Goal: Task Accomplishment & Management: Manage account settings

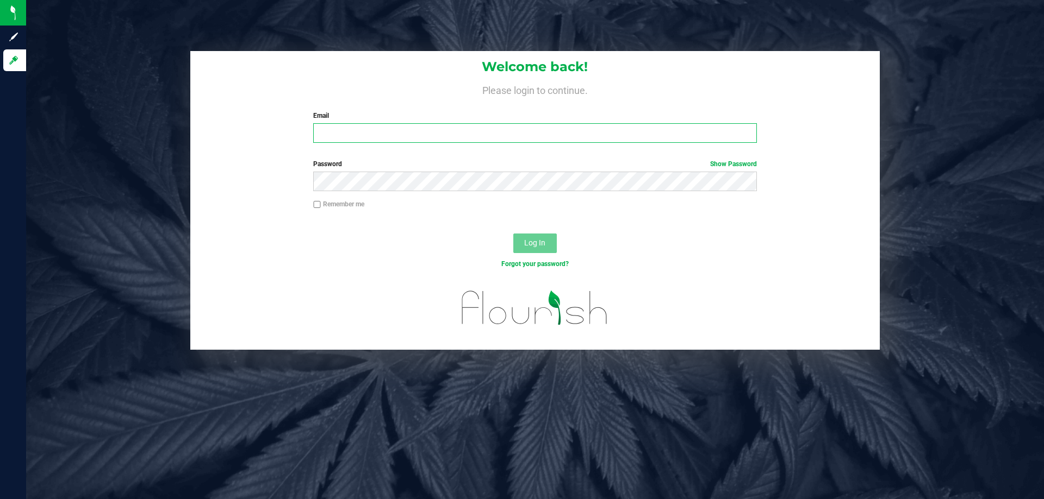
click at [431, 129] on input "Email" at bounding box center [534, 133] width 443 height 20
type input "xroberts@liveparallel.com"
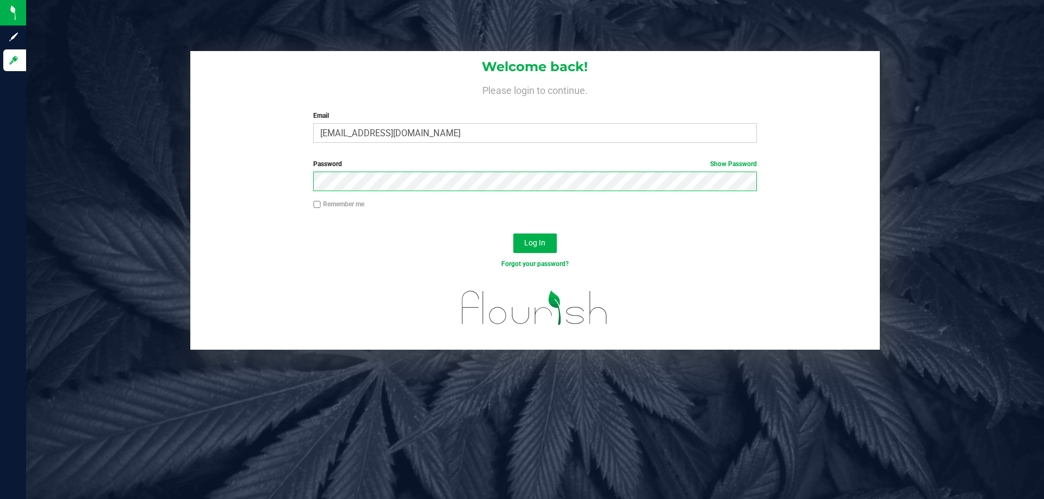
click at [513, 234] on button "Log In" at bounding box center [534, 244] width 43 height 20
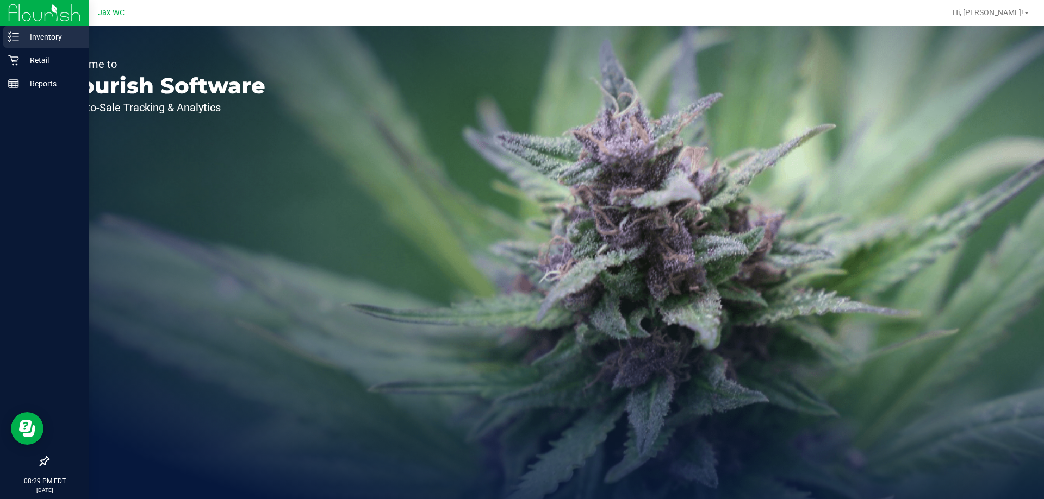
click at [36, 33] on p "Inventory" at bounding box center [51, 36] width 65 height 13
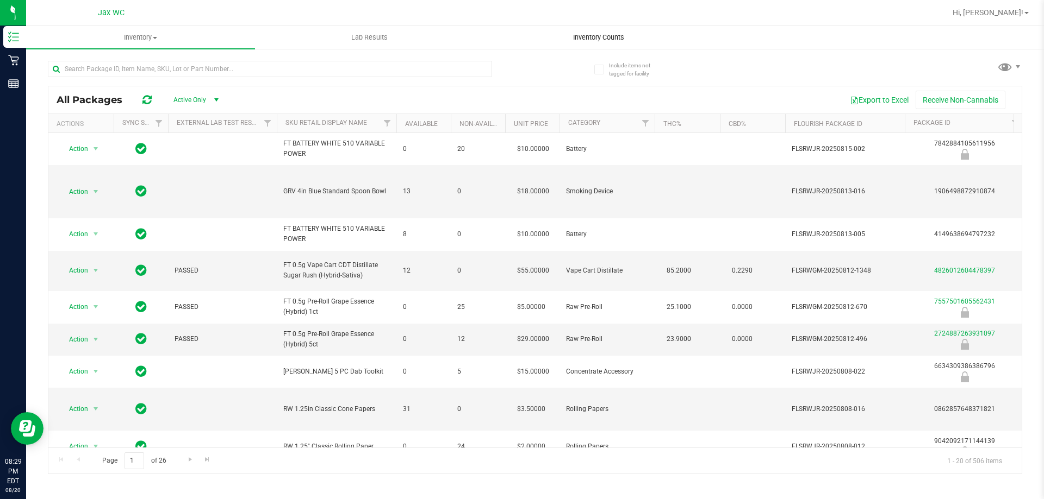
click at [577, 29] on uib-tab-heading "Inventory Counts" at bounding box center [598, 38] width 228 height 22
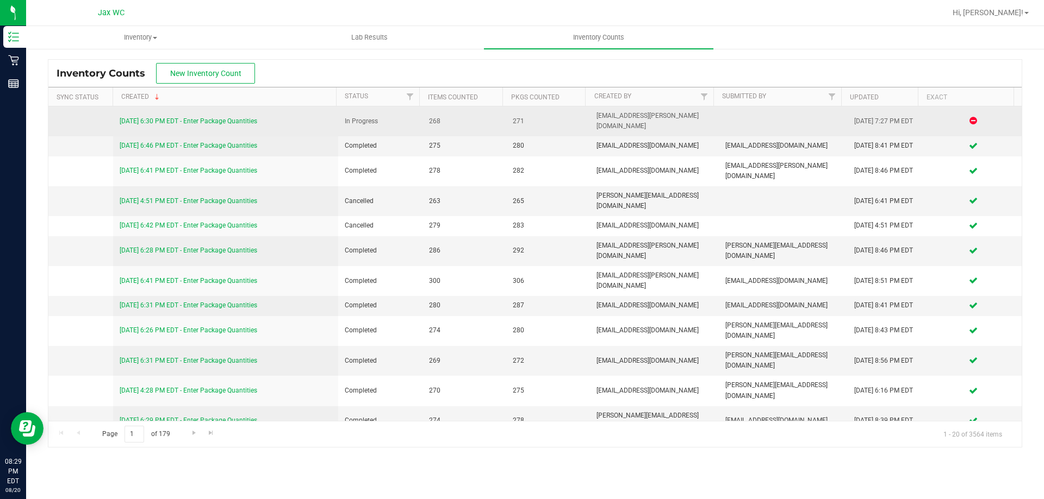
click at [257, 117] on link "[DATE] 6:30 PM EDT - Enter Package Quantities" at bounding box center [189, 121] width 138 height 8
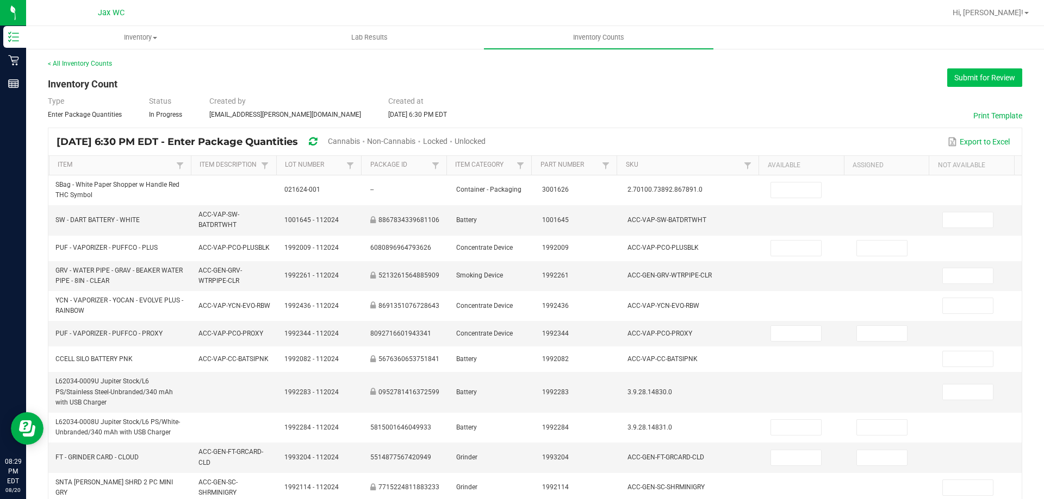
click at [982, 76] on button "Submit for Review" at bounding box center [984, 77] width 75 height 18
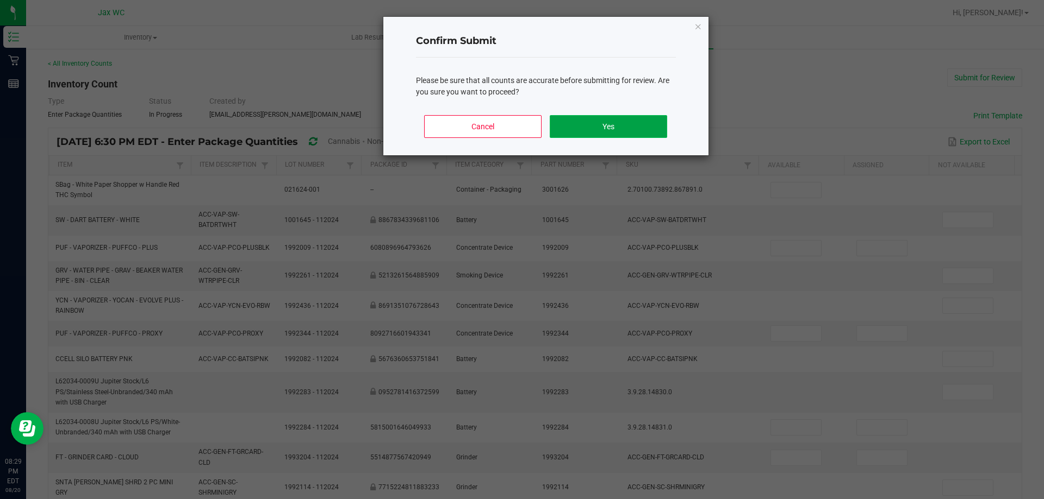
click at [627, 125] on button "Yes" at bounding box center [608, 126] width 117 height 23
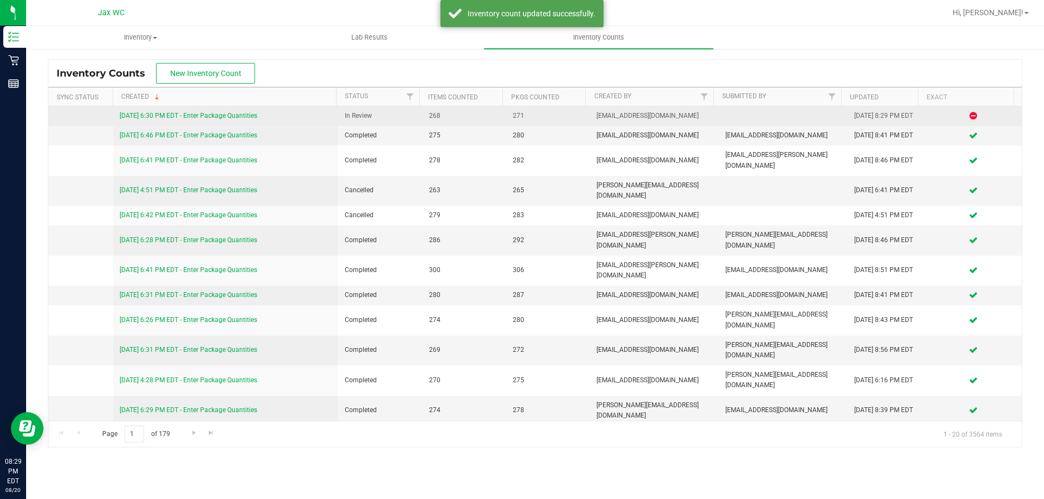
click at [249, 115] on link "[DATE] 6:30 PM EDT - Enter Package Quantities" at bounding box center [189, 116] width 138 height 8
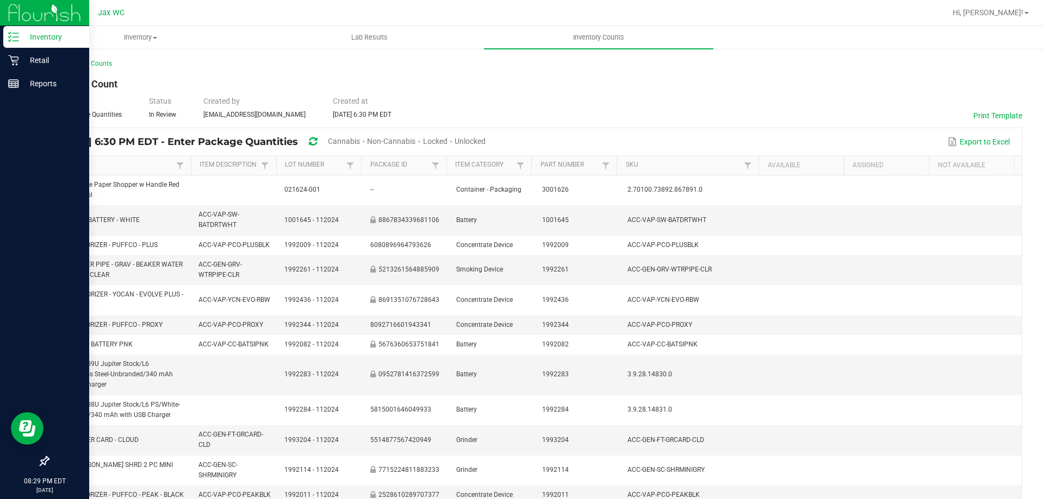
click at [40, 35] on p "Inventory" at bounding box center [51, 36] width 65 height 13
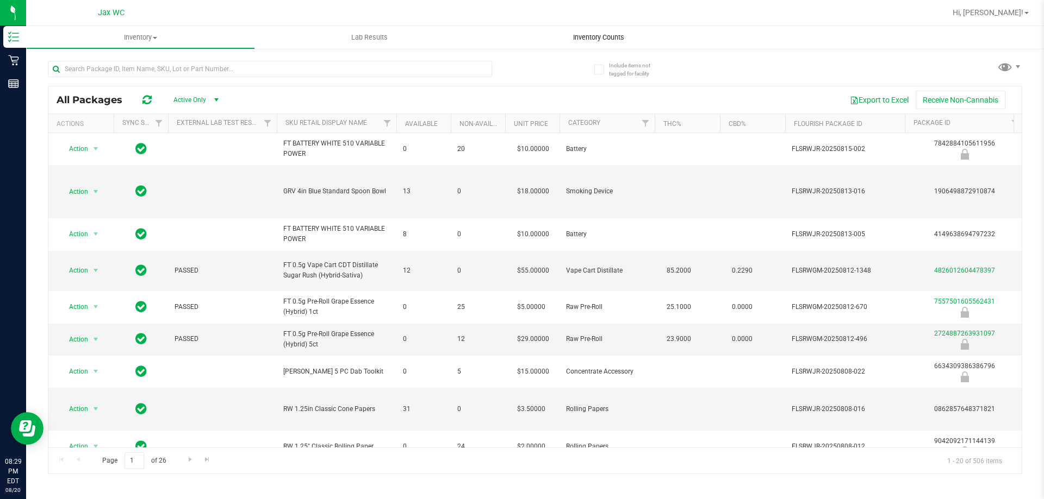
click at [614, 39] on span "Inventory Counts" at bounding box center [598, 38] width 80 height 10
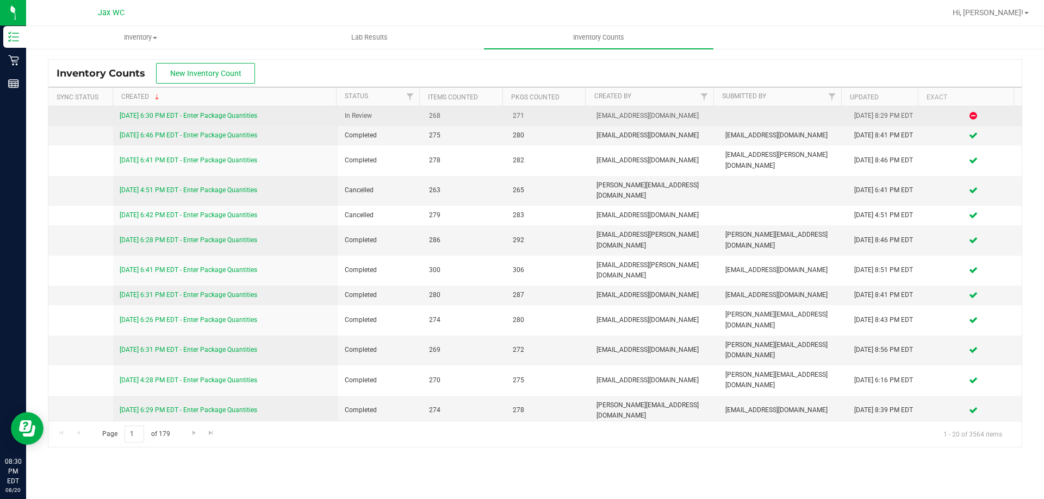
click at [185, 113] on link "[DATE] 6:30 PM EDT - Enter Package Quantities" at bounding box center [189, 116] width 138 height 8
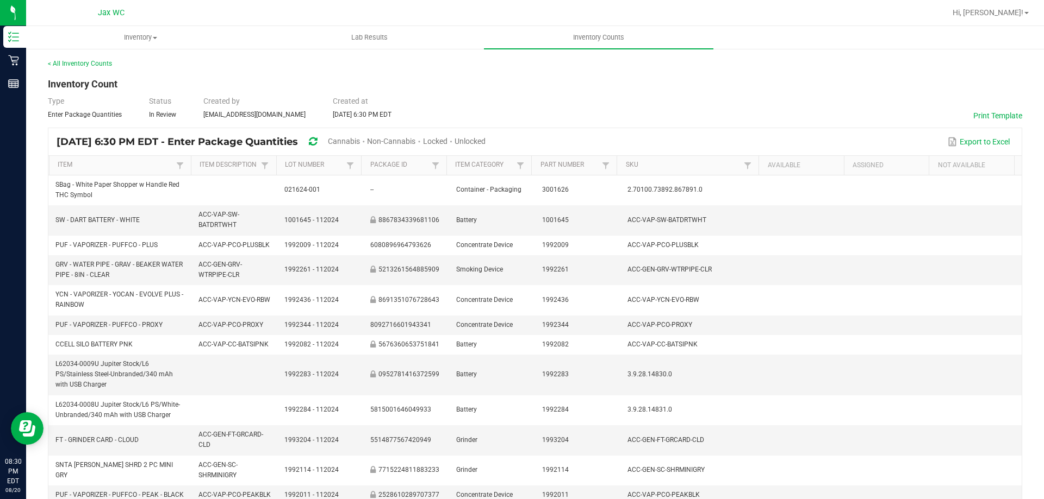
click at [360, 139] on span "Cannabis" at bounding box center [344, 141] width 32 height 9
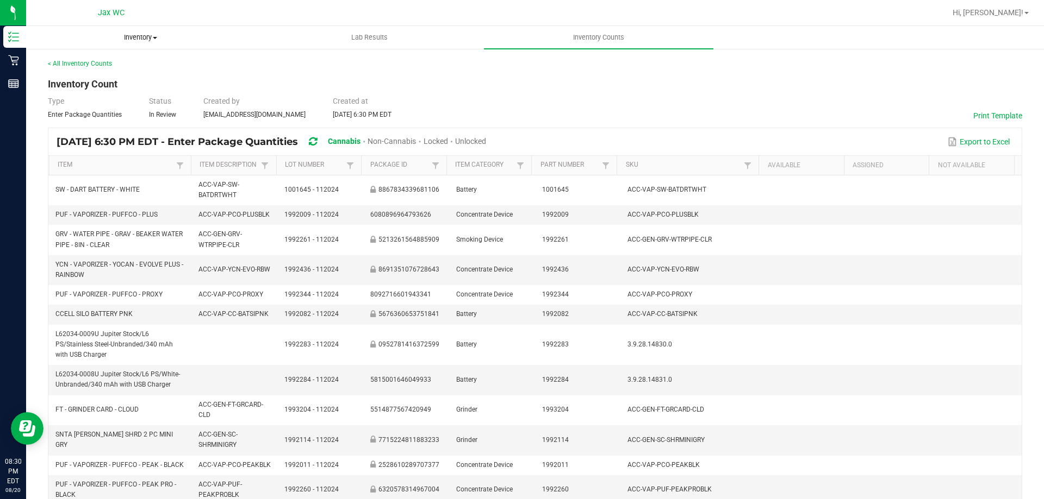
click at [146, 33] on span "Inventory" at bounding box center [141, 38] width 228 height 10
drag, startPoint x: 408, startPoint y: 98, endPoint x: 327, endPoint y: 73, distance: 84.8
click at [398, 92] on div "< All Inventory Counts Inventory Count Type Enter Package Quantities Status In …" at bounding box center [535, 401] width 974 height 684
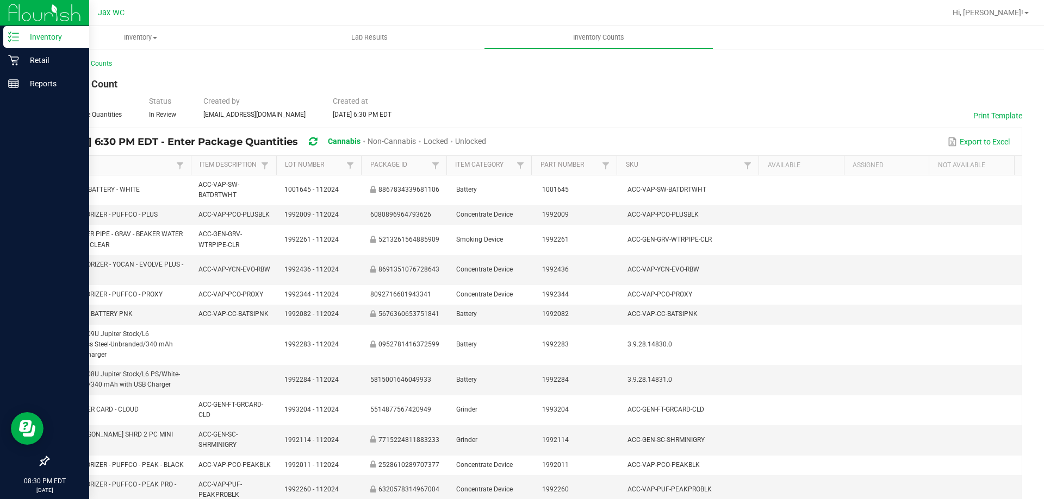
click at [41, 41] on p "Inventory" at bounding box center [51, 36] width 65 height 13
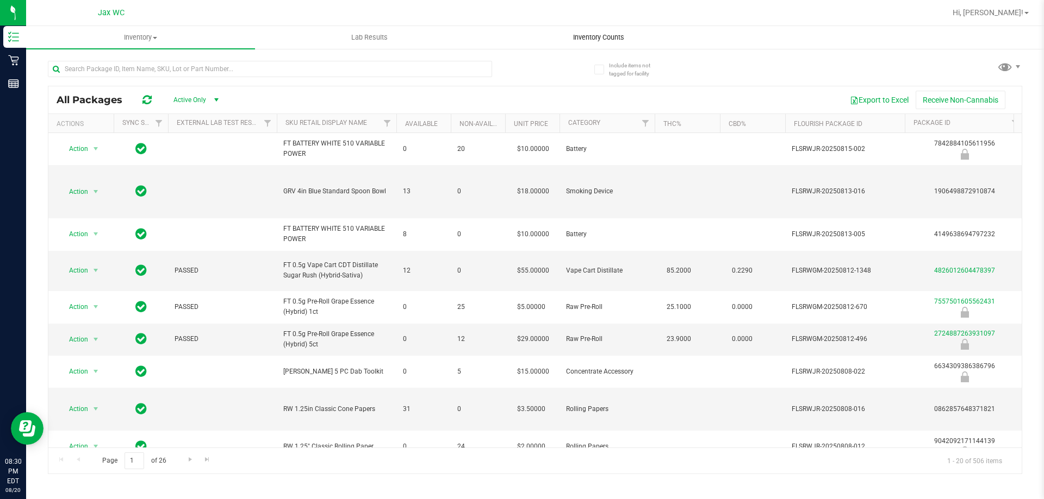
click at [598, 45] on uib-tab-heading "Inventory Counts" at bounding box center [598, 38] width 228 height 22
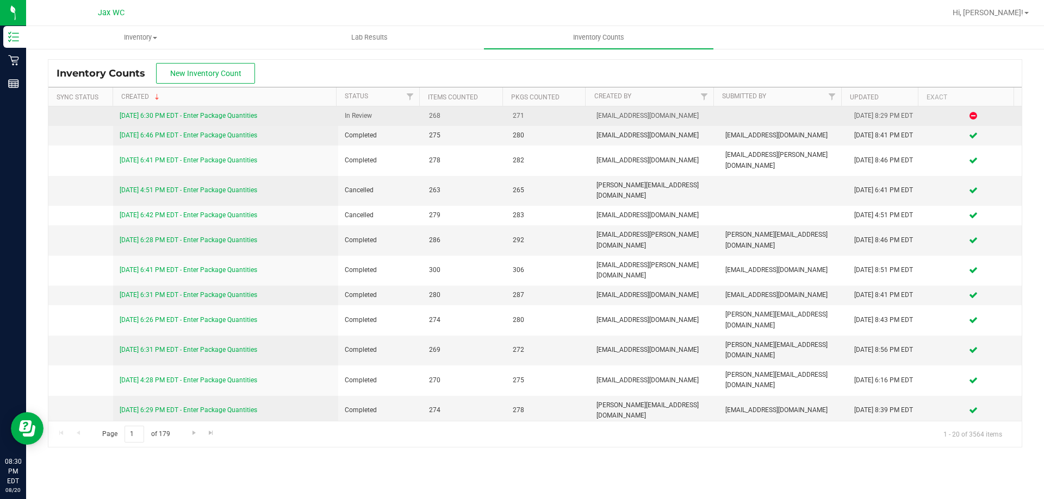
click at [197, 114] on link "[DATE] 6:30 PM EDT - Enter Package Quantities" at bounding box center [189, 116] width 138 height 8
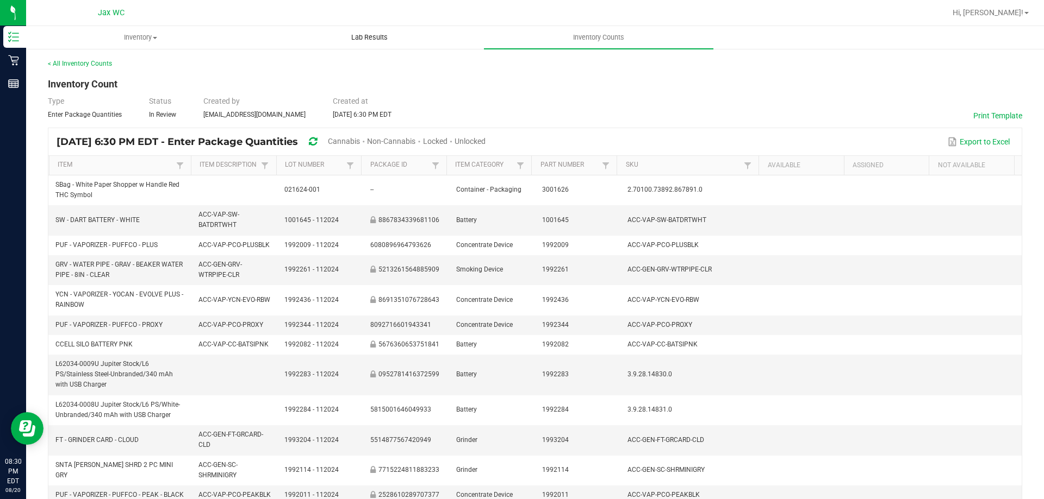
click at [377, 34] on span "Lab Results" at bounding box center [369, 38] width 66 height 10
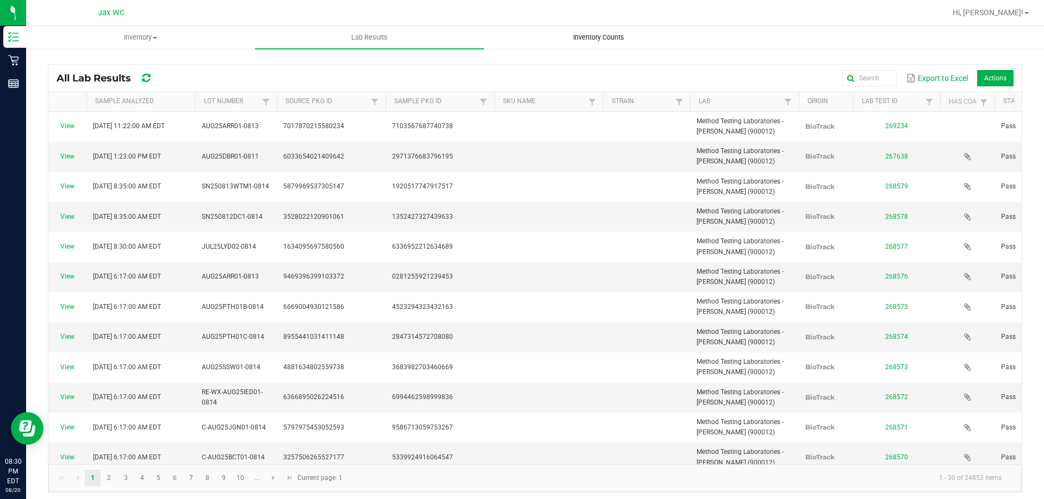
click at [586, 35] on span "Inventory Counts" at bounding box center [598, 38] width 80 height 10
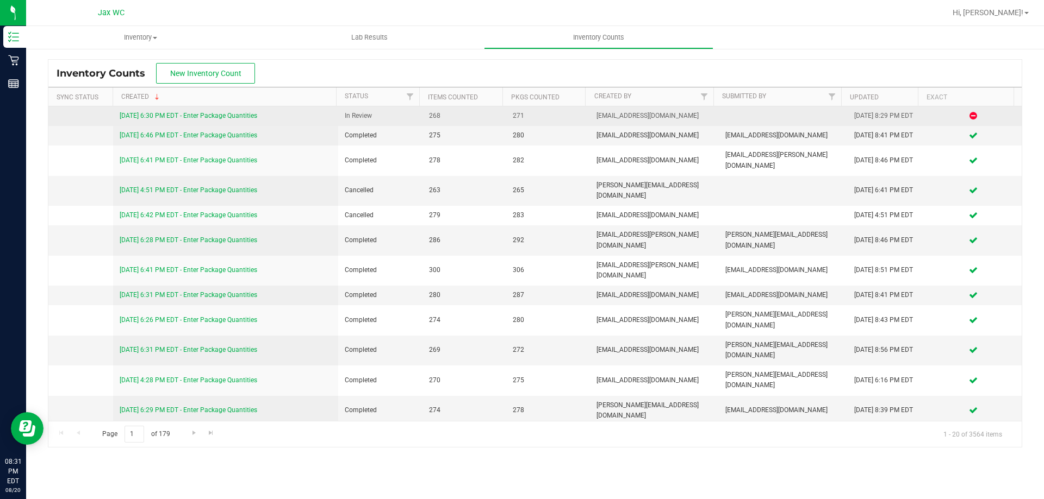
click at [165, 114] on link "[DATE] 6:30 PM EDT - Enter Package Quantities" at bounding box center [189, 116] width 138 height 8
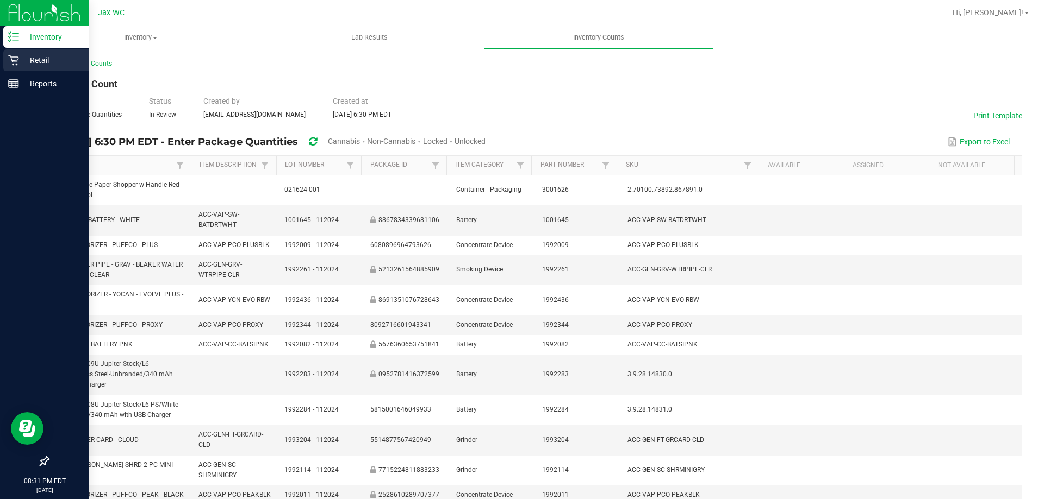
click at [17, 63] on icon at bounding box center [13, 60] width 11 height 11
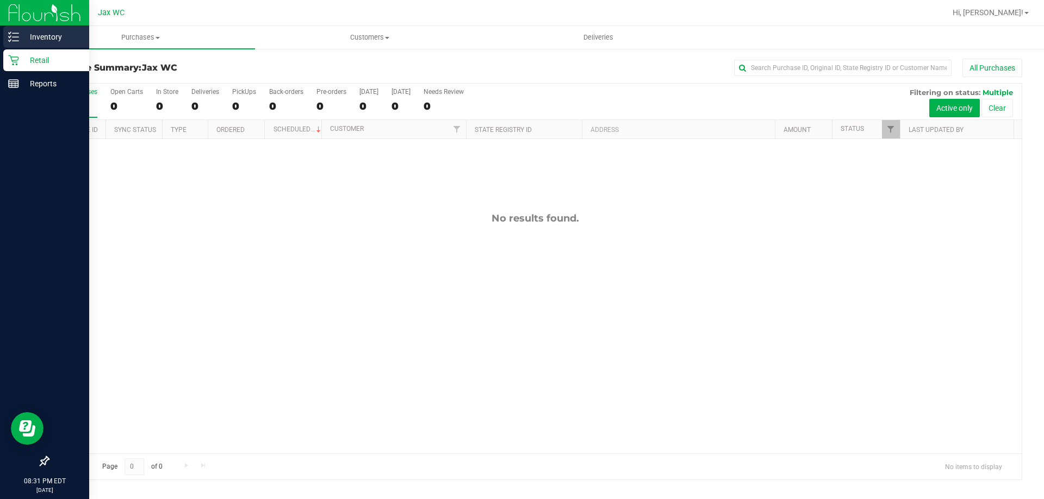
click at [22, 38] on p "Inventory" at bounding box center [51, 36] width 65 height 13
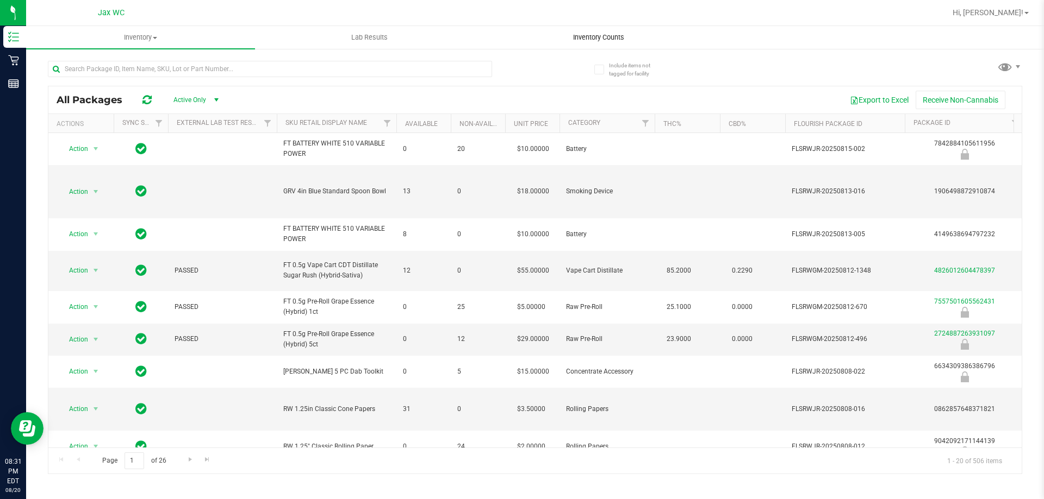
click at [611, 36] on span "Inventory Counts" at bounding box center [598, 38] width 80 height 10
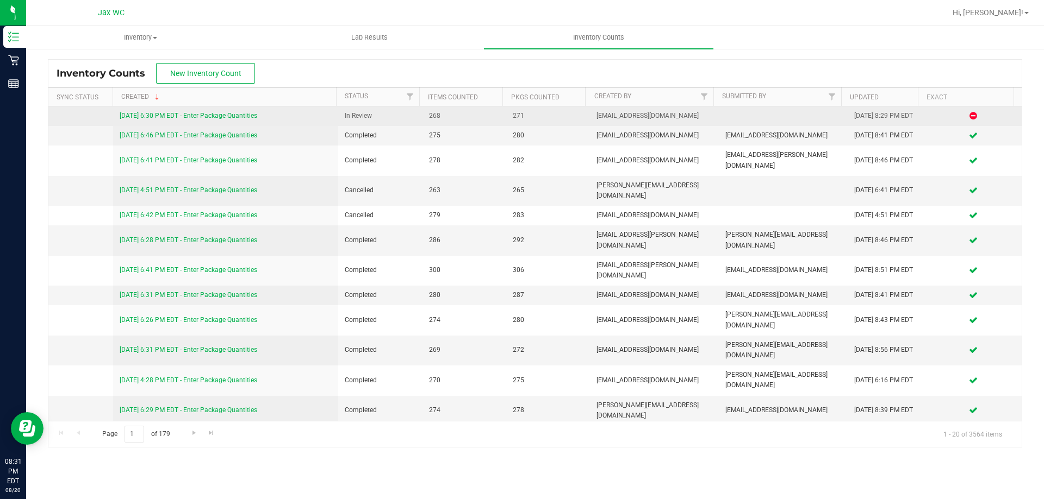
click at [249, 113] on link "[DATE] 6:30 PM EDT - Enter Package Quantities" at bounding box center [189, 116] width 138 height 8
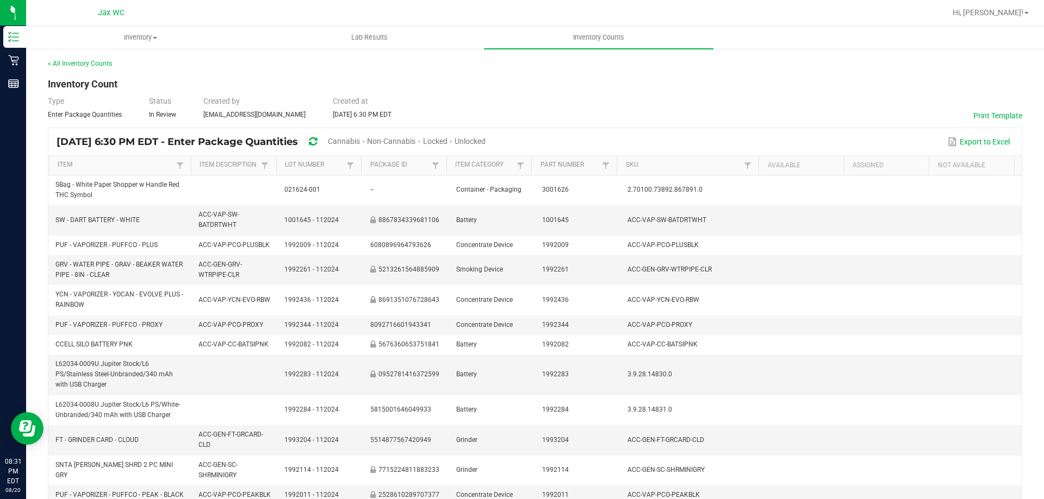
click at [1003, 4] on div "Hi, [PERSON_NAME]!" at bounding box center [990, 12] width 85 height 19
click at [1004, 7] on div "Hi, [PERSON_NAME]!" at bounding box center [990, 12] width 85 height 19
click at [1004, 14] on span "Hi, [PERSON_NAME]!" at bounding box center [987, 12] width 71 height 9
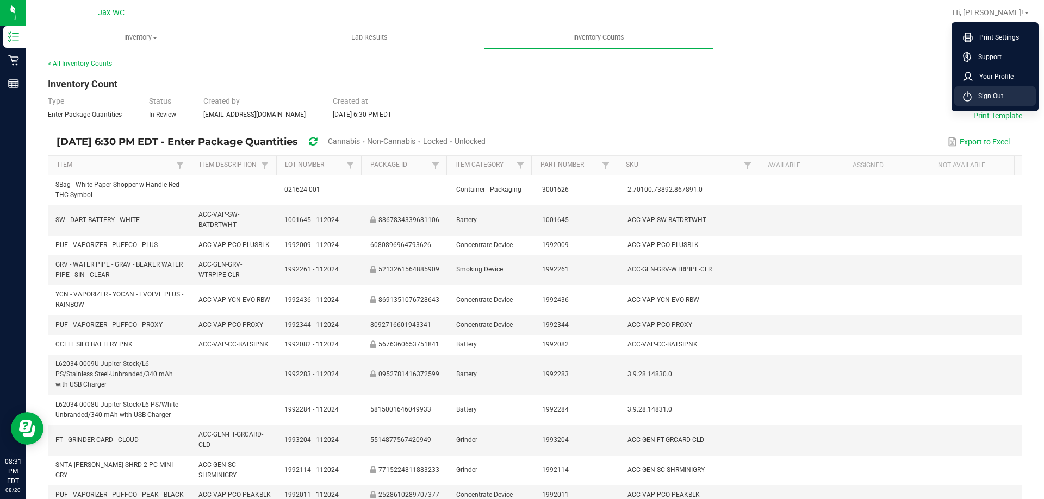
click at [987, 90] on li "Sign Out" at bounding box center [995, 96] width 82 height 20
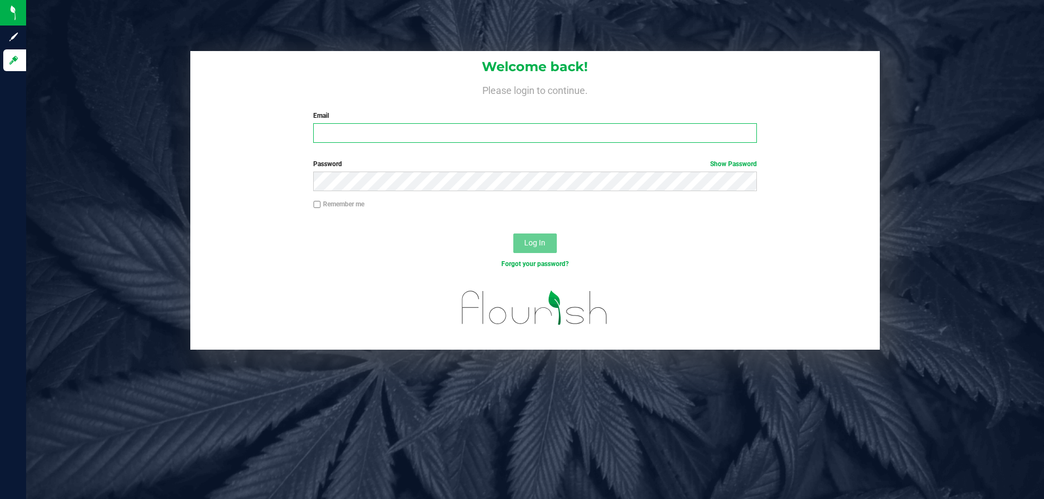
click at [377, 133] on input "Email" at bounding box center [534, 133] width 443 height 20
type input "[EMAIL_ADDRESS][DOMAIN_NAME]"
click at [647, 192] on div "Password Show Password" at bounding box center [534, 179] width 689 height 40
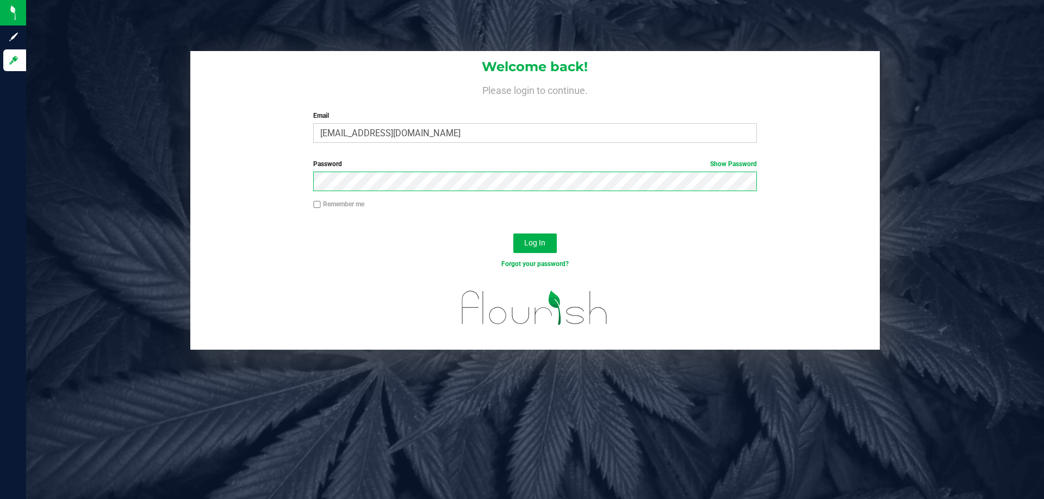
click at [513, 234] on button "Log In" at bounding box center [534, 244] width 43 height 20
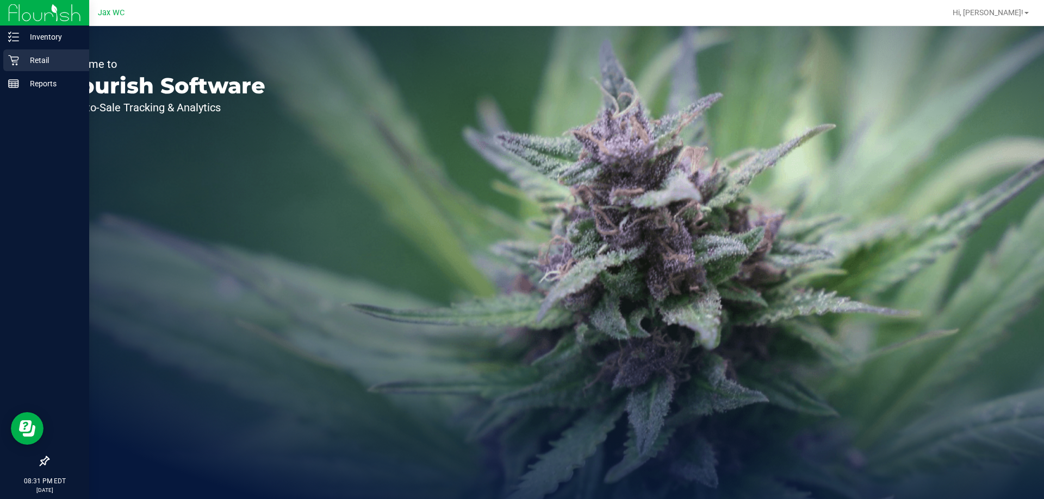
click at [15, 66] on div "Retail" at bounding box center [46, 60] width 86 height 22
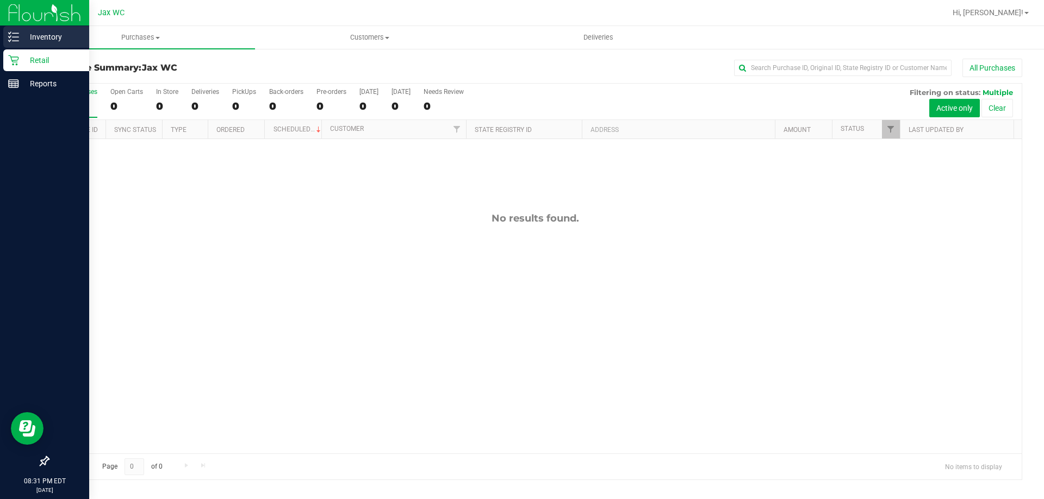
click at [13, 34] on icon at bounding box center [13, 37] width 11 height 11
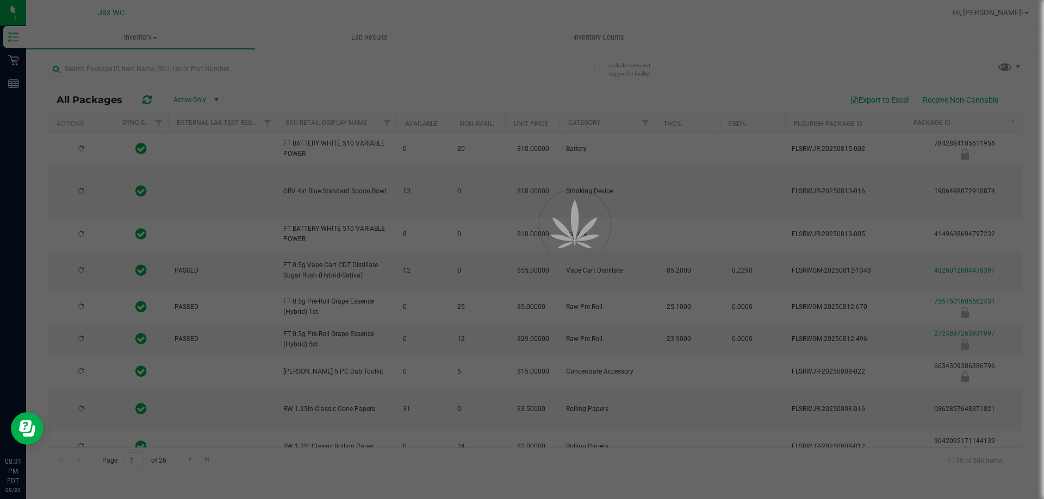
click at [625, 68] on div at bounding box center [522, 249] width 1044 height 499
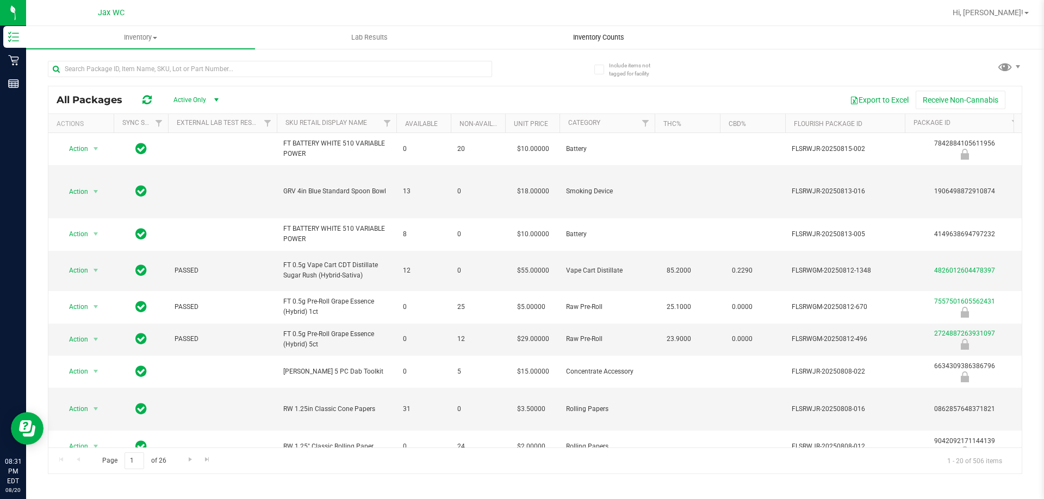
click at [602, 36] on span "Inventory Counts" at bounding box center [598, 38] width 80 height 10
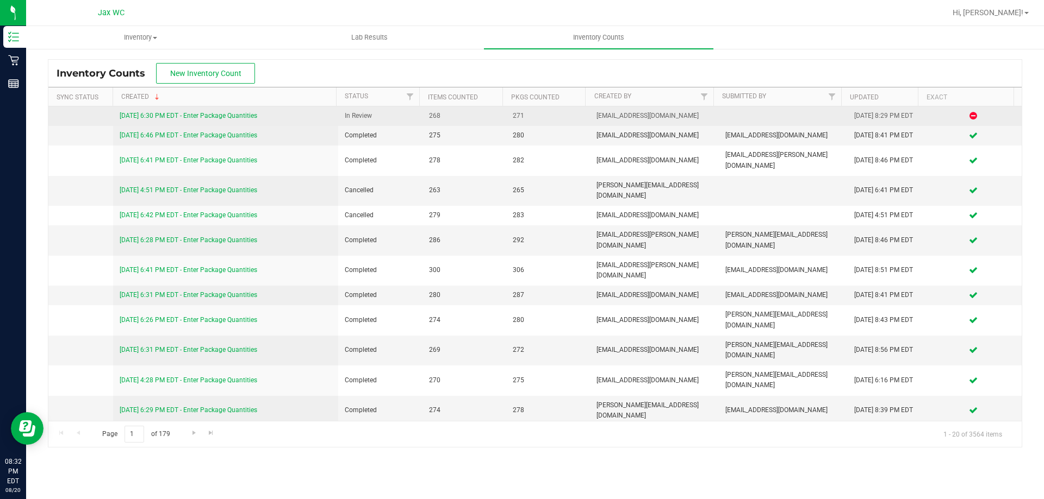
click at [214, 117] on link "[DATE] 6:30 PM EDT - Enter Package Quantities" at bounding box center [189, 116] width 138 height 8
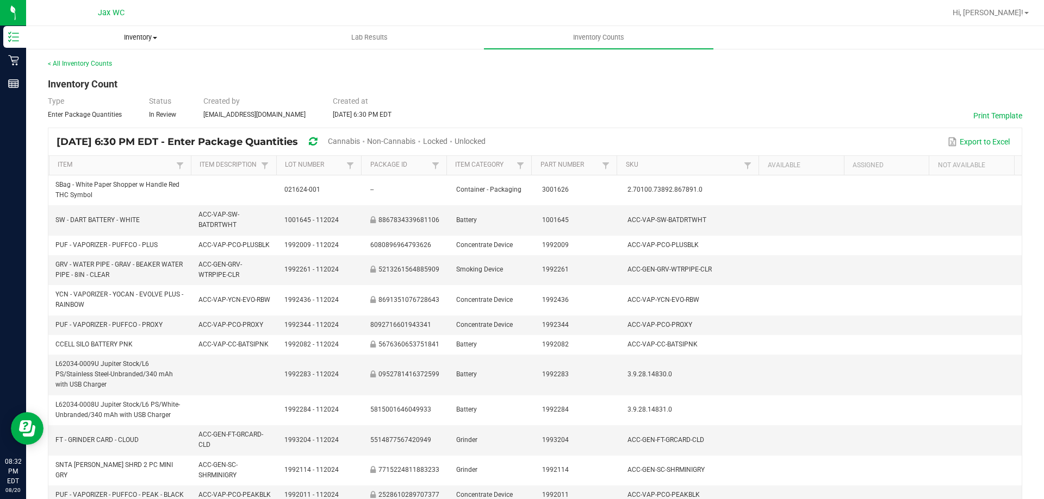
click at [155, 38] on span at bounding box center [155, 38] width 4 height 2
click at [340, 66] on div "< All Inventory Counts" at bounding box center [535, 64] width 974 height 10
click at [77, 65] on link "< All Inventory Counts" at bounding box center [80, 64] width 64 height 8
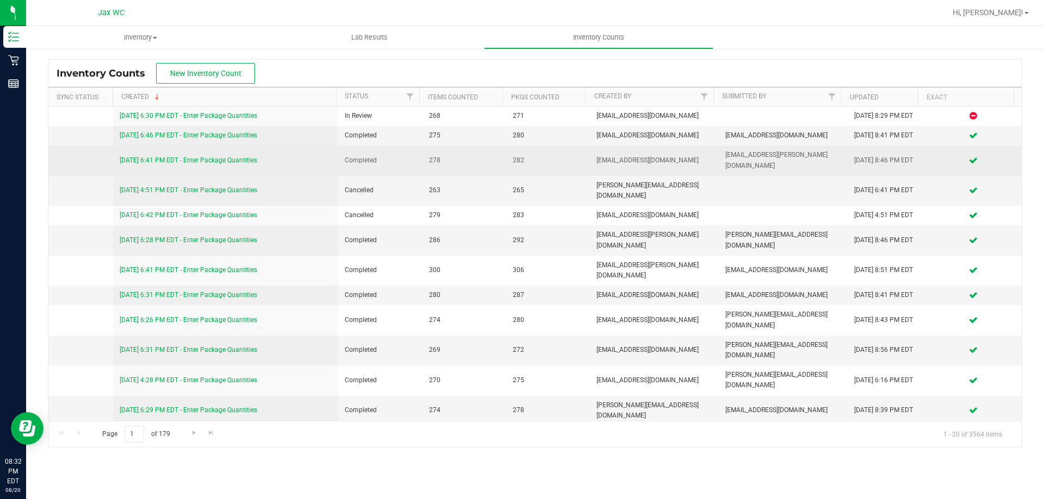
drag, startPoint x: 77, startPoint y: 65, endPoint x: 583, endPoint y: 160, distance: 514.9
click at [435, 141] on div "Inventory Counts New Inventory Count Sync Status Created Status Items Counted P…" at bounding box center [535, 253] width 974 height 389
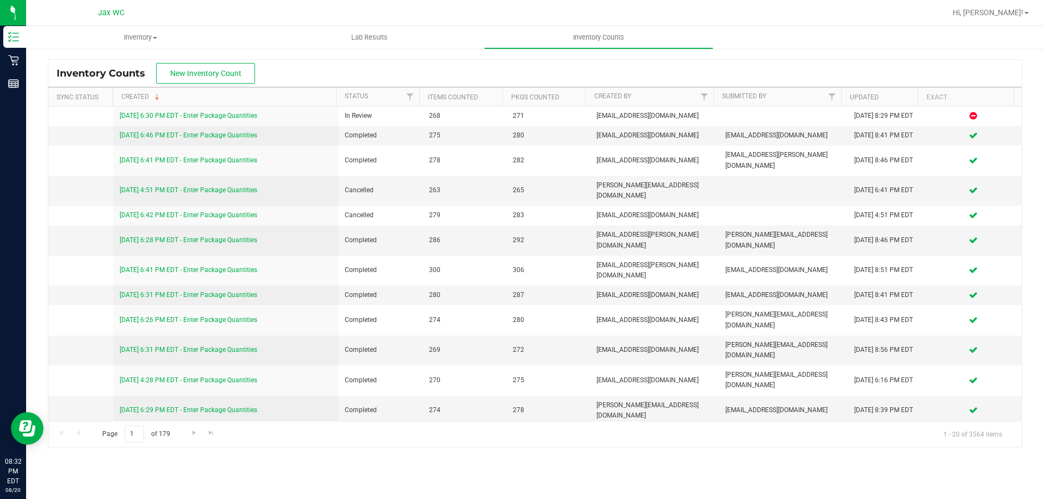
click at [432, 64] on div "Inventory Counts New Inventory Count" at bounding box center [534, 73] width 973 height 27
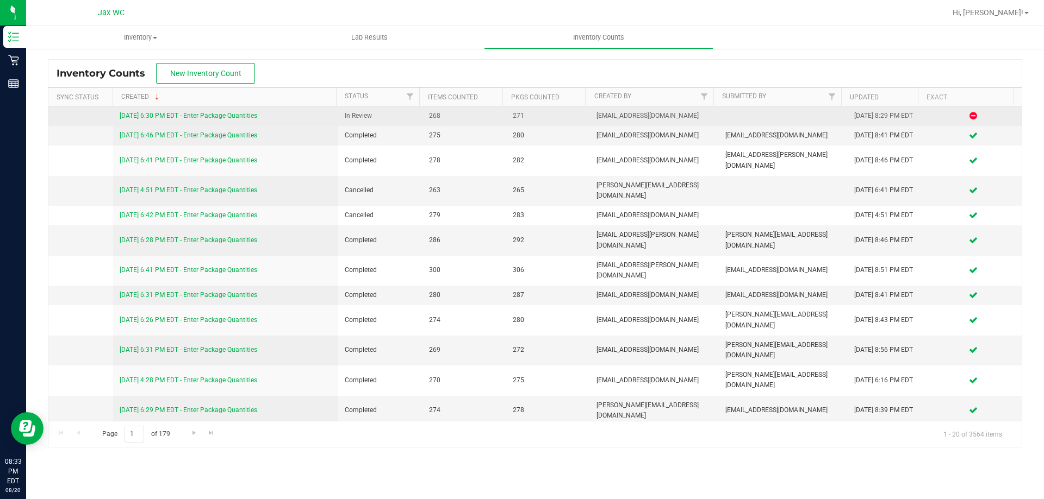
click at [247, 114] on link "[DATE] 6:30 PM EDT - Enter Package Quantities" at bounding box center [189, 116] width 138 height 8
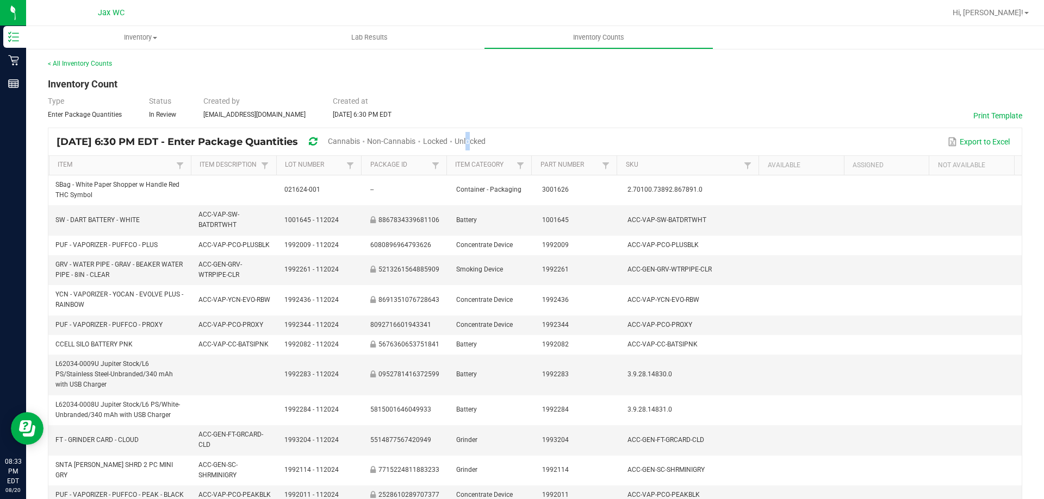
click at [485, 141] on span "Unlocked" at bounding box center [469, 141] width 31 height 9
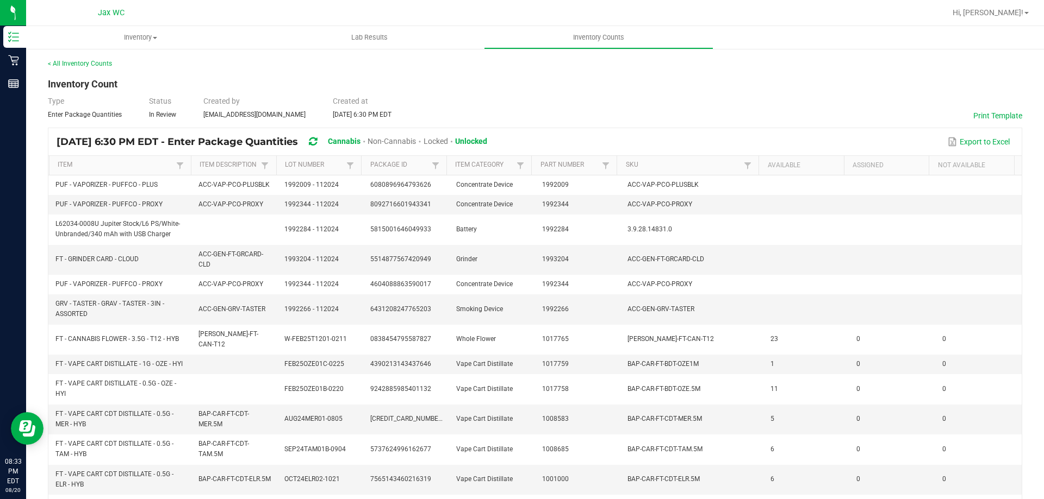
click at [405, 139] on span "Non-Cannabis" at bounding box center [391, 141] width 48 height 9
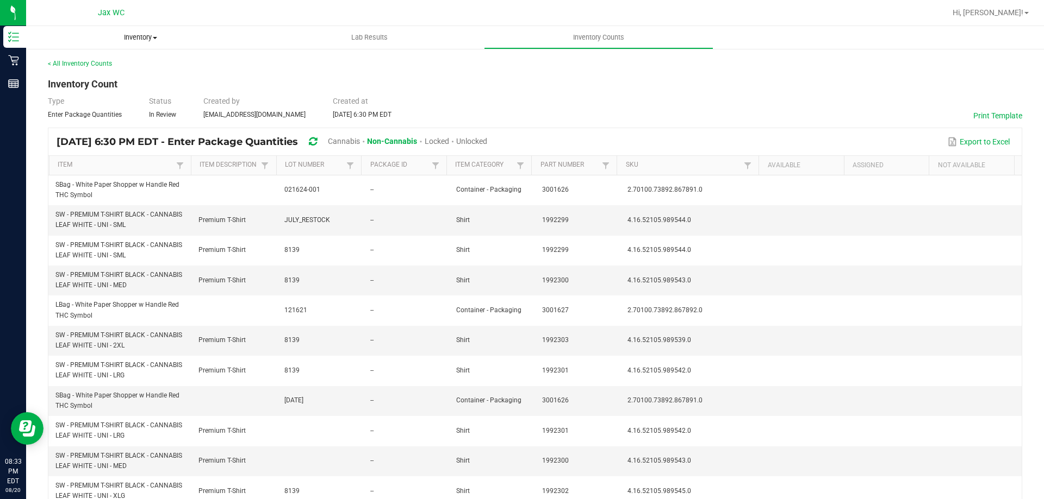
click at [143, 38] on span "Inventory" at bounding box center [140, 38] width 229 height 10
click at [84, 78] on span "All inventory" at bounding box center [62, 78] width 73 height 9
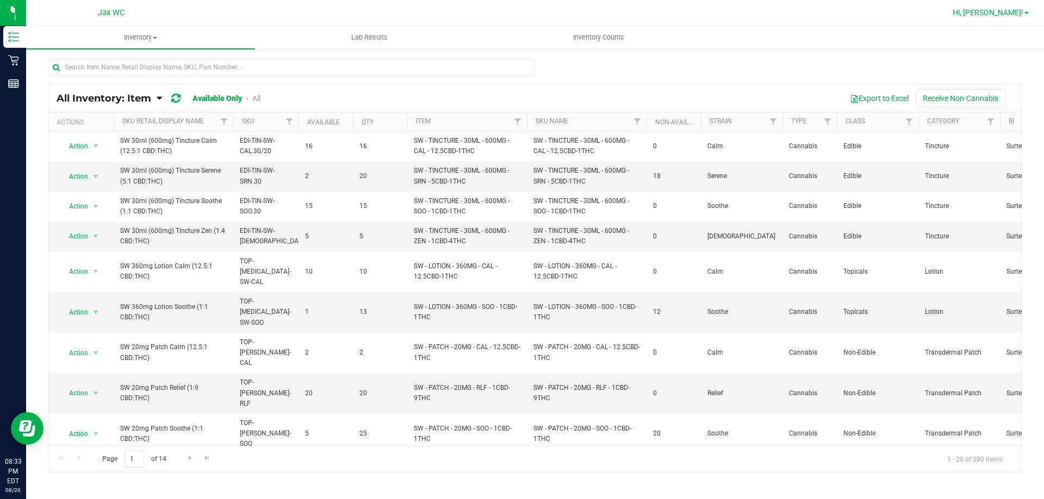
click at [1008, 14] on span "Hi, [PERSON_NAME]!" at bounding box center [987, 12] width 71 height 9
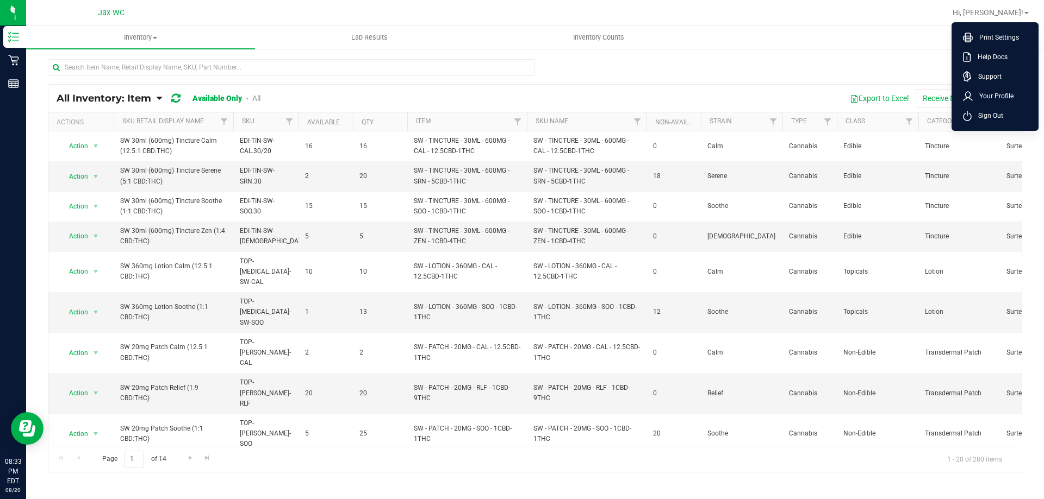
drag, startPoint x: 998, startPoint y: 116, endPoint x: 1009, endPoint y: 111, distance: 12.6
click at [1003, 114] on li "Sign Out" at bounding box center [995, 116] width 82 height 20
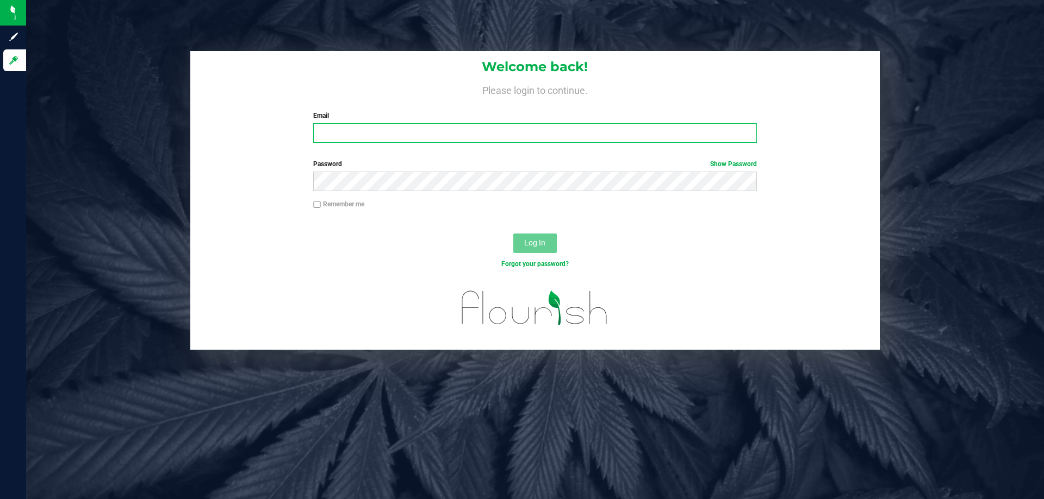
click at [369, 135] on input "Email" at bounding box center [534, 133] width 443 height 20
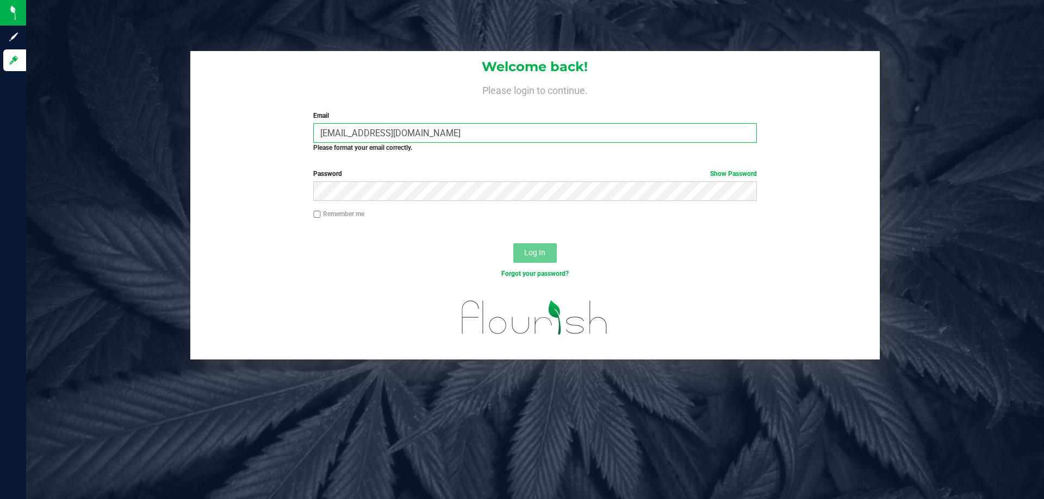
type input "[EMAIL_ADDRESS][DOMAIN_NAME]"
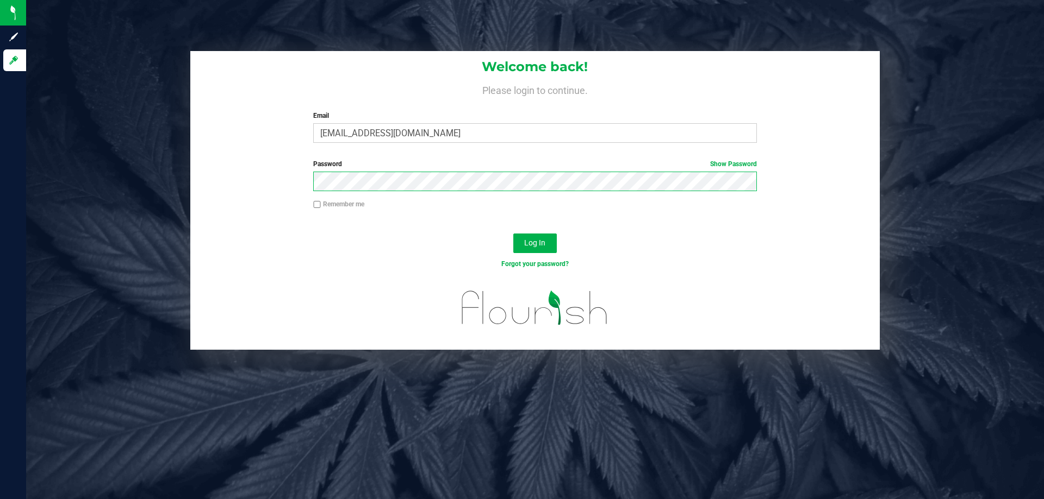
click at [513, 234] on button "Log In" at bounding box center [534, 244] width 43 height 20
